Goal: Use online tool/utility

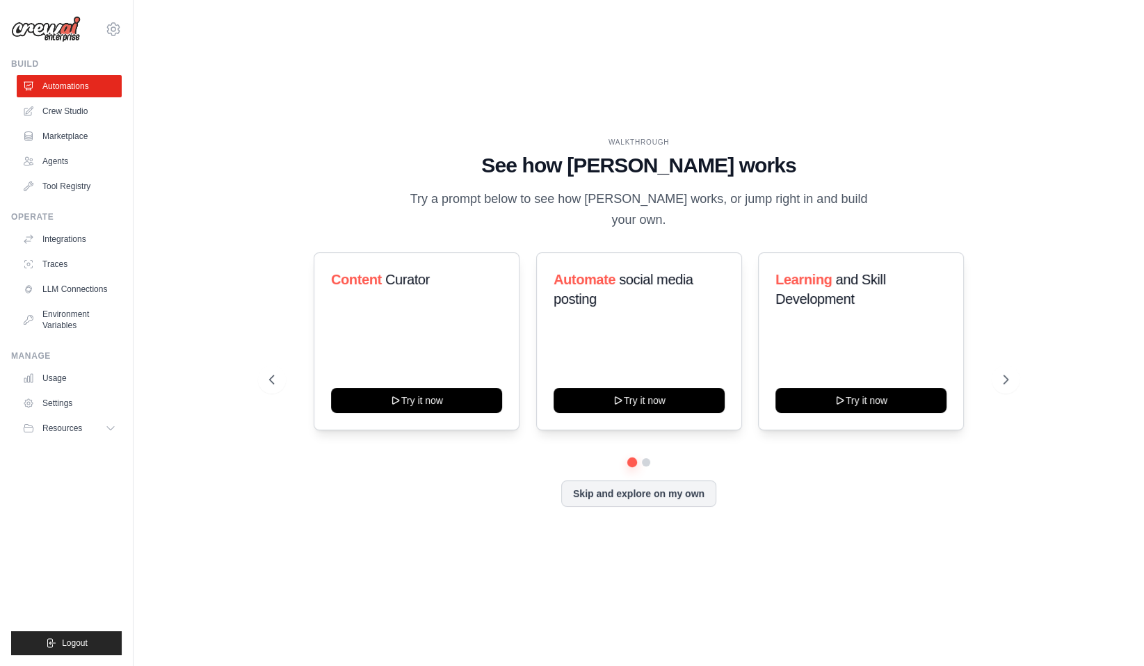
click at [303, 460] on div at bounding box center [638, 462] width 739 height 8
click at [48, 109] on link "Crew Studio" at bounding box center [70, 111] width 105 height 22
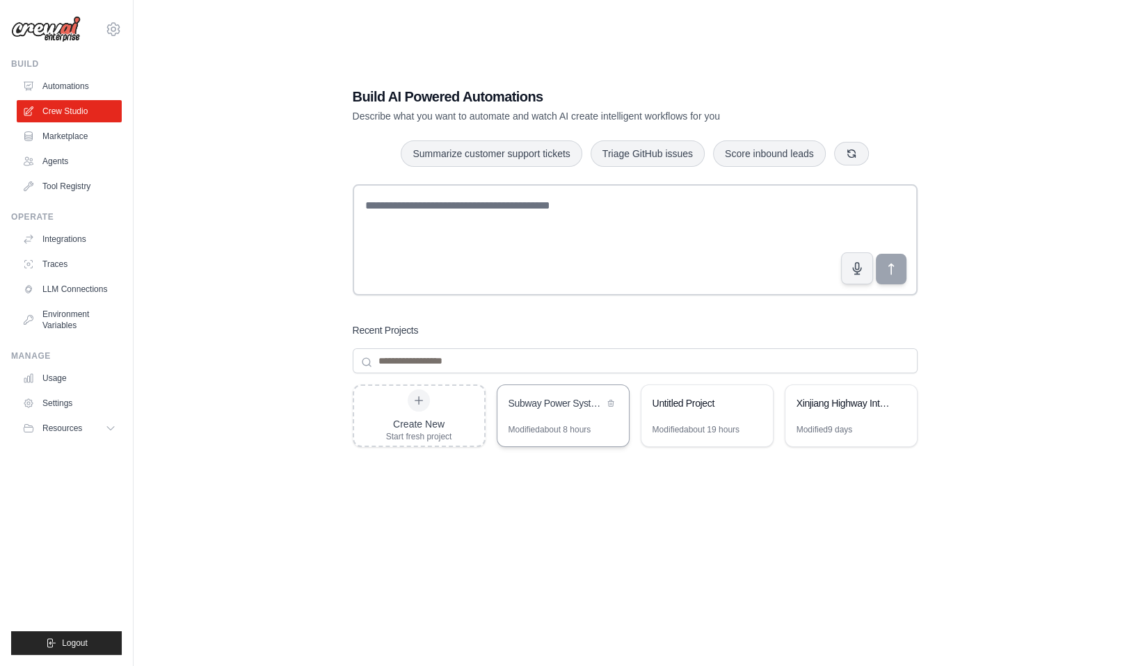
click at [542, 417] on div "Subway Power System Maintenance Team" at bounding box center [562, 404] width 131 height 39
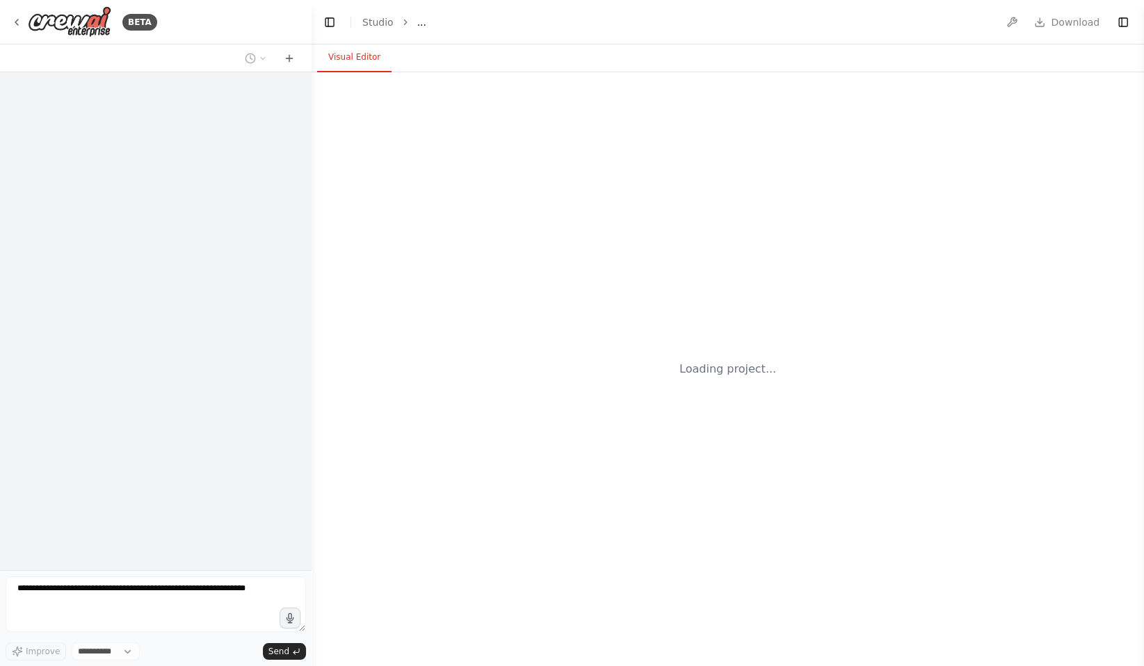
select select "****"
